Goal: Navigation & Orientation: Find specific page/section

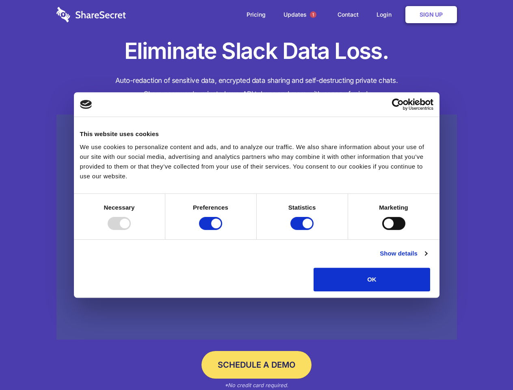
click at [131, 230] on div at bounding box center [119, 223] width 23 height 13
click at [222, 230] on input "Preferences" at bounding box center [210, 223] width 23 height 13
checkbox input "false"
click at [303, 230] on input "Statistics" at bounding box center [302, 223] width 23 height 13
checkbox input "false"
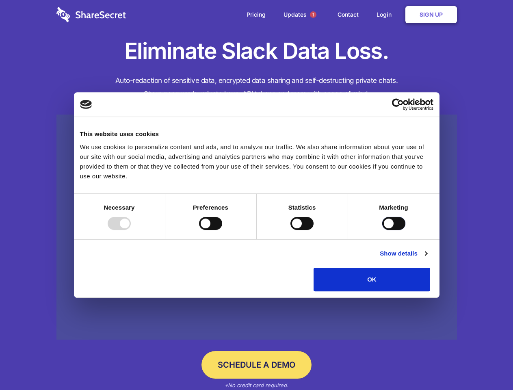
click at [382, 230] on input "Marketing" at bounding box center [393, 223] width 23 height 13
checkbox input "true"
click at [427, 258] on link "Show details" at bounding box center [403, 254] width 47 height 10
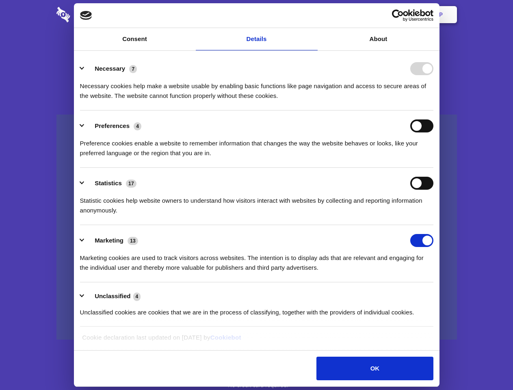
click at [434, 111] on li "Necessary 7 Necessary cookies help make a website usable by enabling basic func…" at bounding box center [257, 81] width 354 height 57
click at [313, 15] on span "1" at bounding box center [313, 14] width 7 height 7
